Goal: Task Accomplishment & Management: Use online tool/utility

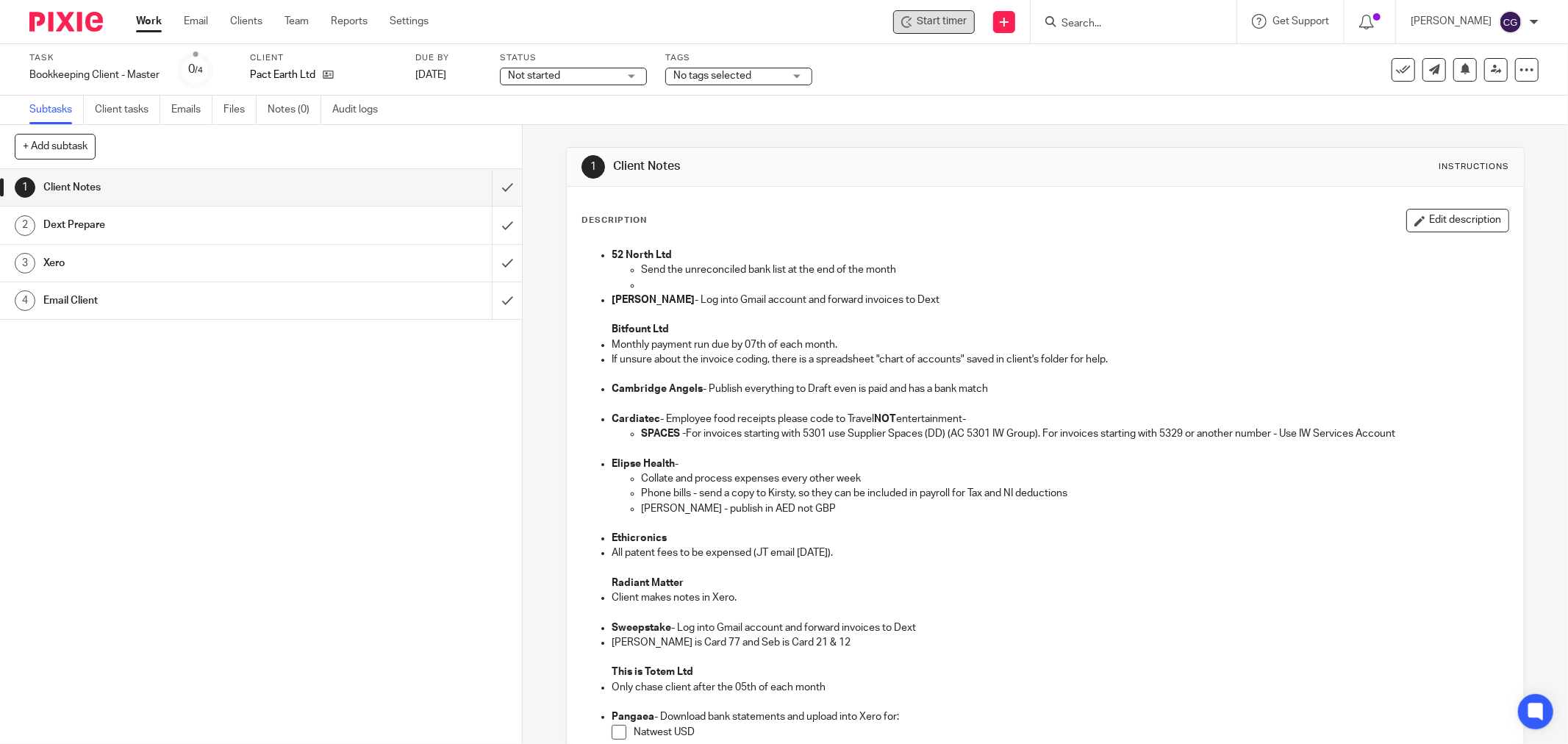
drag, startPoint x: 0, startPoint y: 0, endPoint x: 967, endPoint y: 24, distance: 967.3
click at [967, 24] on span "Start timer" at bounding box center [941, 22] width 50 height 16
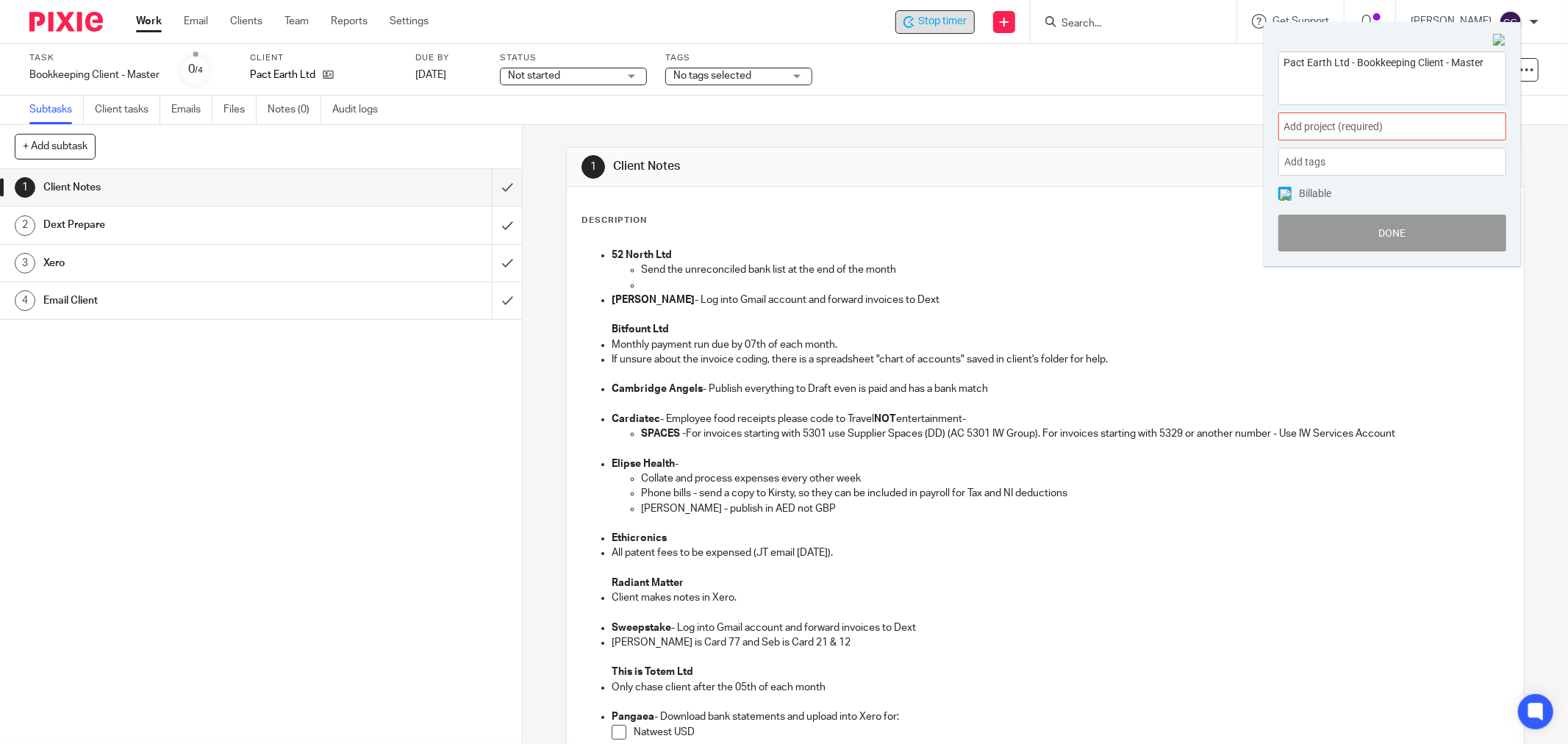
click at [1356, 129] on span "Add project (required) :" at bounding box center [1376, 126] width 185 height 16
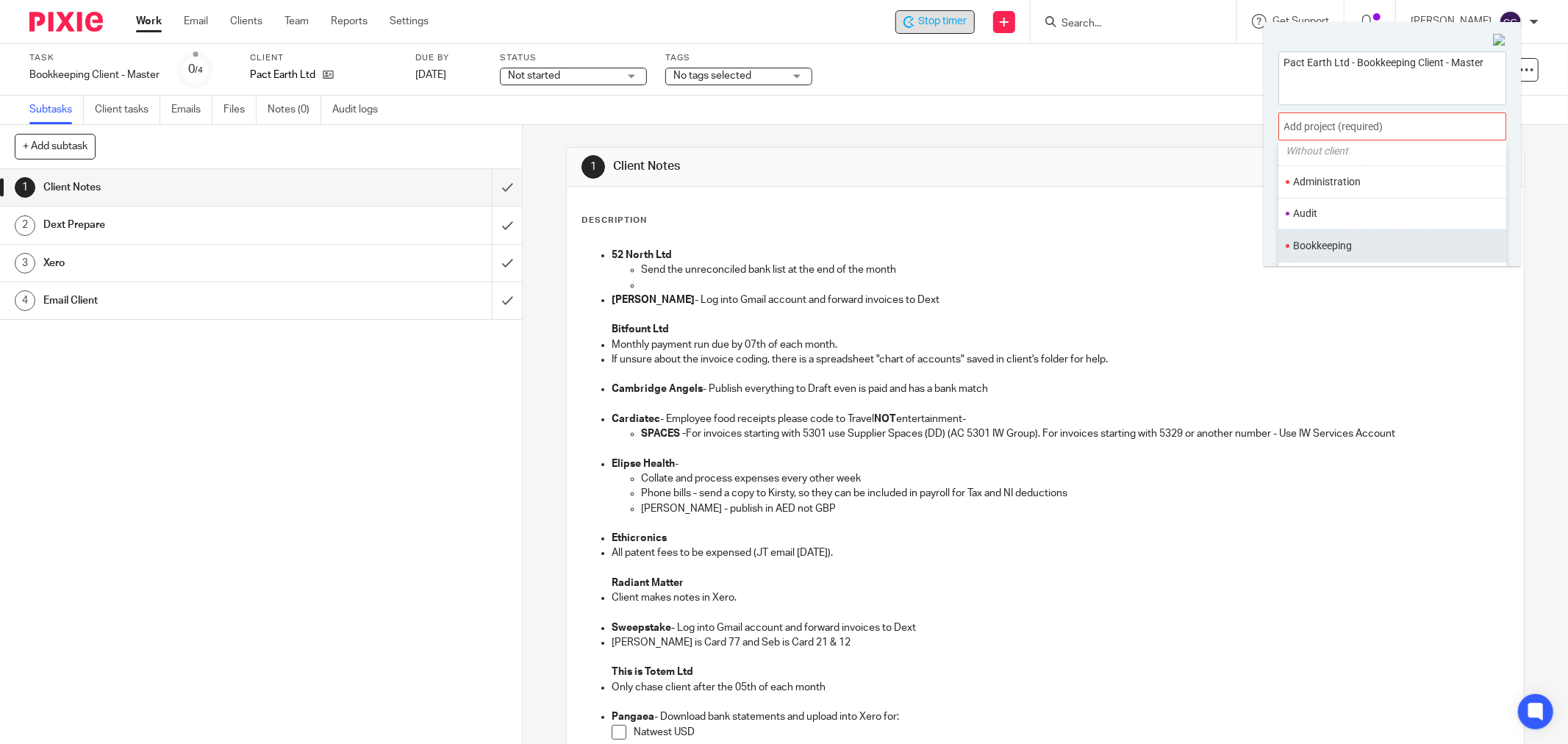
scroll to position [82, 0]
click at [1344, 224] on li "Bookkeeping" at bounding box center [1389, 217] width 192 height 16
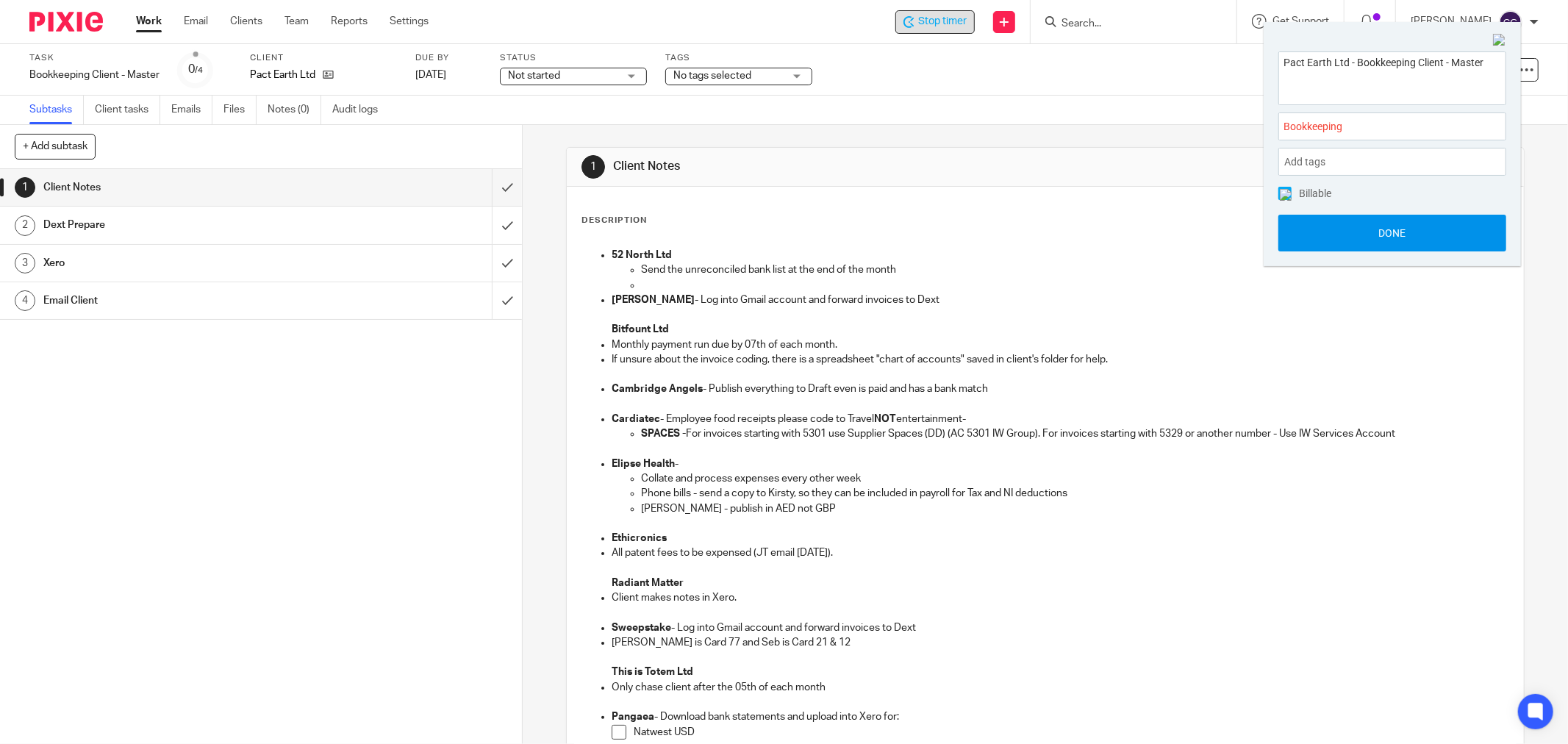
click at [1397, 236] on button "Done" at bounding box center [1392, 233] width 228 height 37
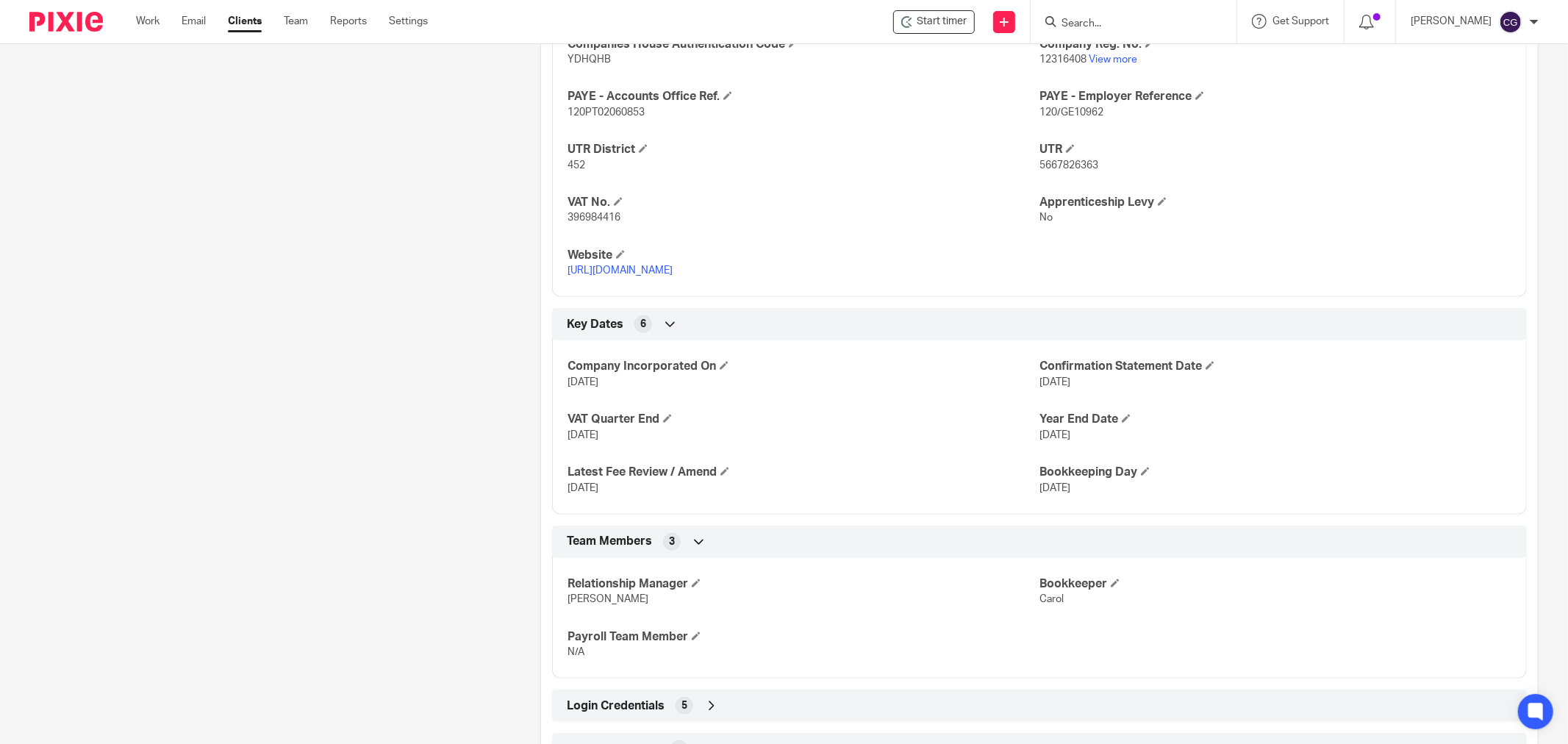
scroll to position [714, 0]
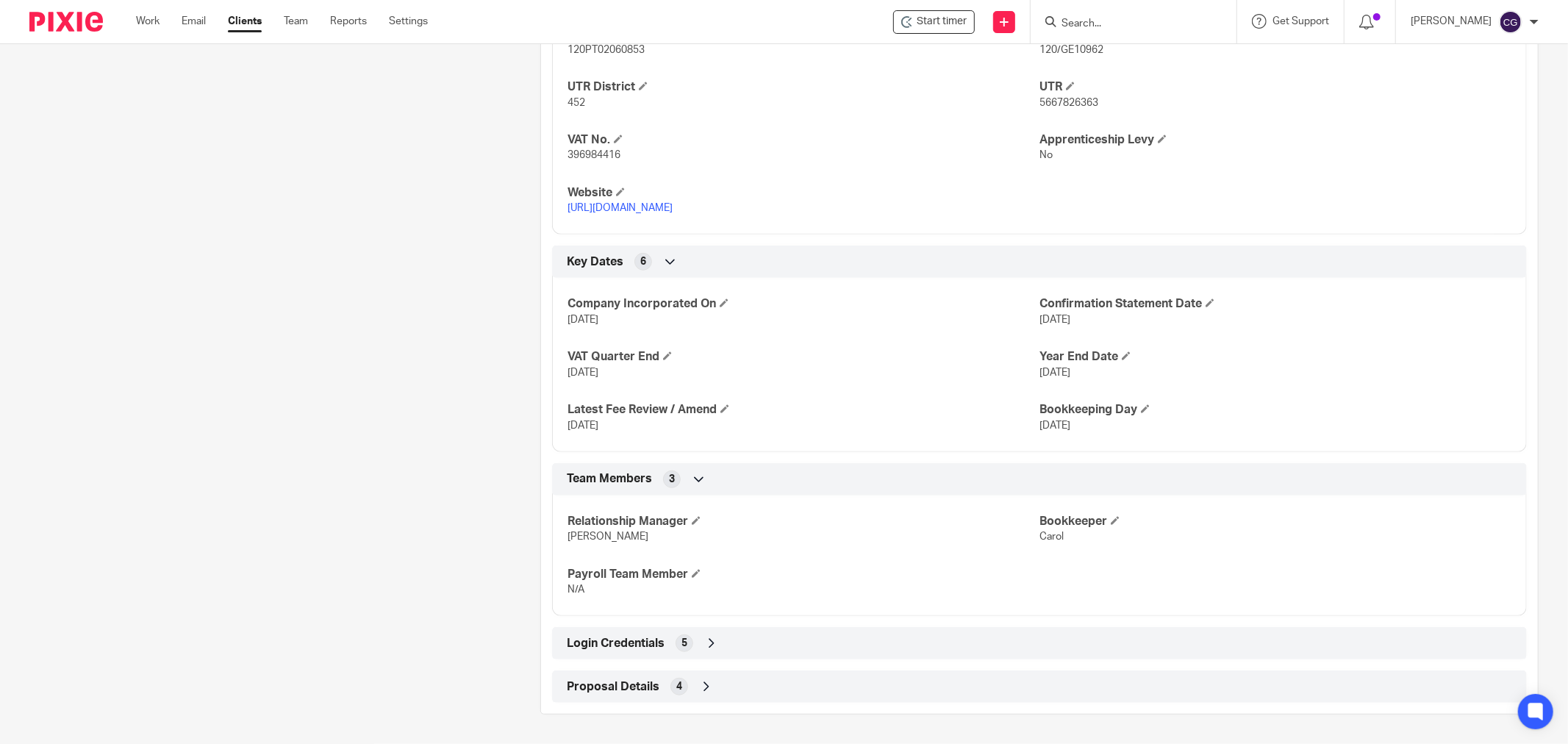
click at [708, 641] on icon at bounding box center [712, 643] width 15 height 15
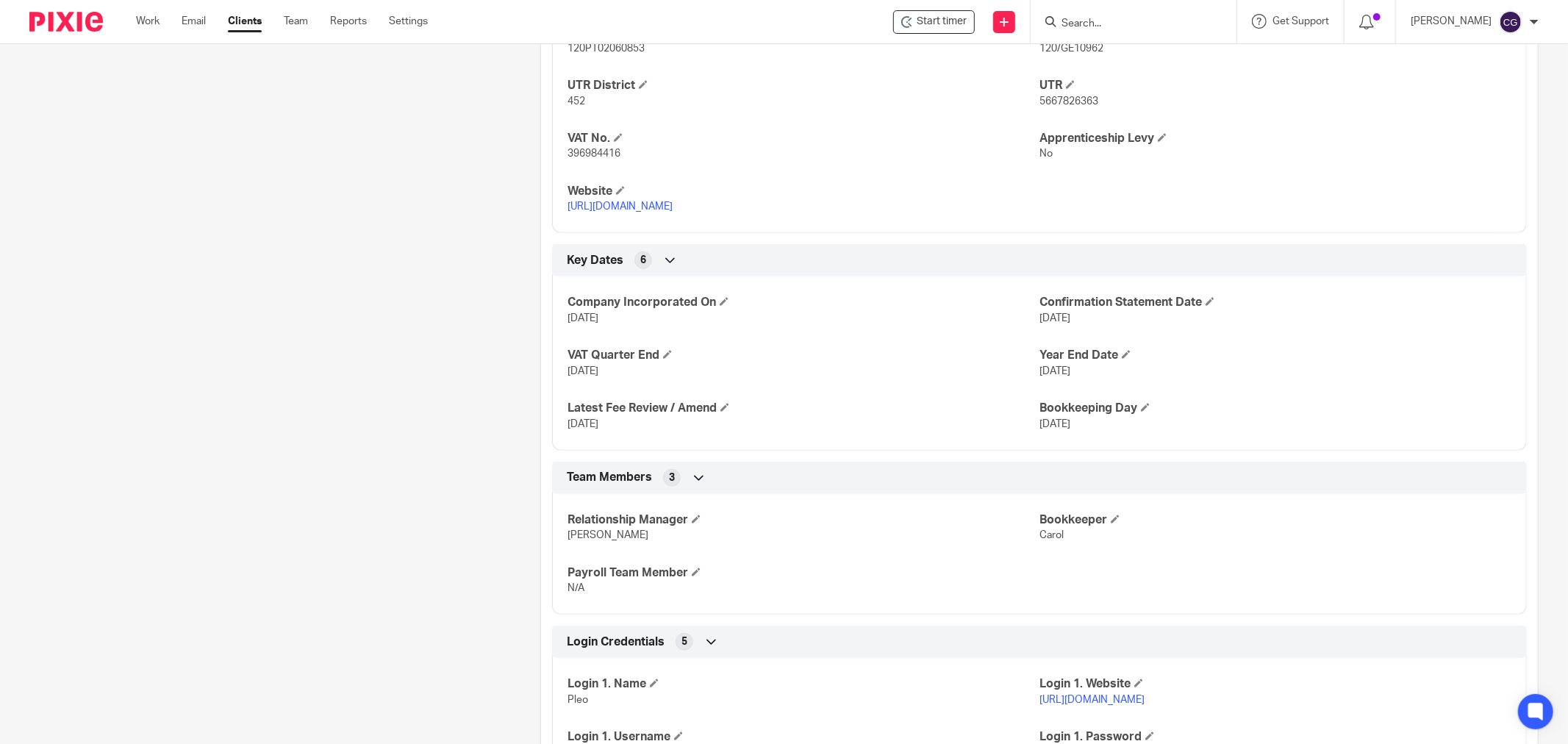
click at [1140, 698] on link "https://app.pleo.io/expenses" at bounding box center [1092, 700] width 105 height 10
